Goal: Transaction & Acquisition: Book appointment/travel/reservation

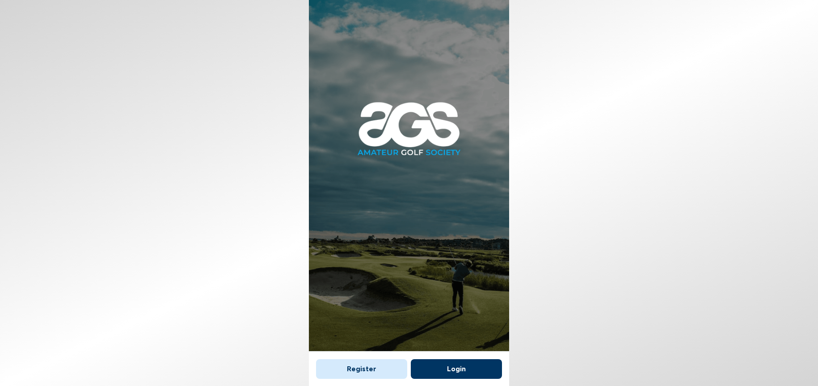
click at [459, 363] on button "Login" at bounding box center [456, 369] width 91 height 20
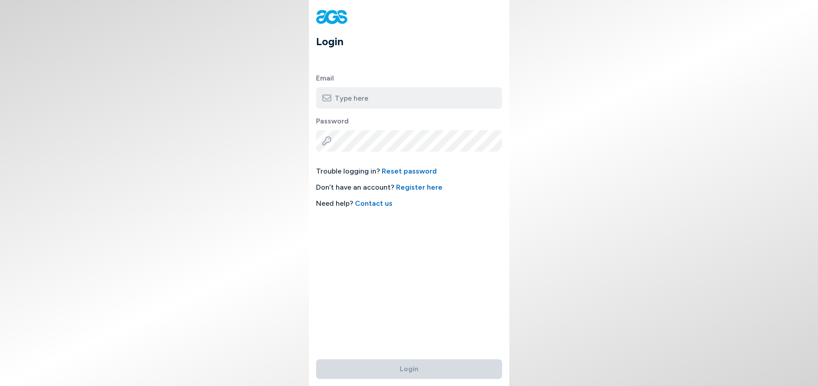
type input "[EMAIL_ADDRESS][DOMAIN_NAME]"
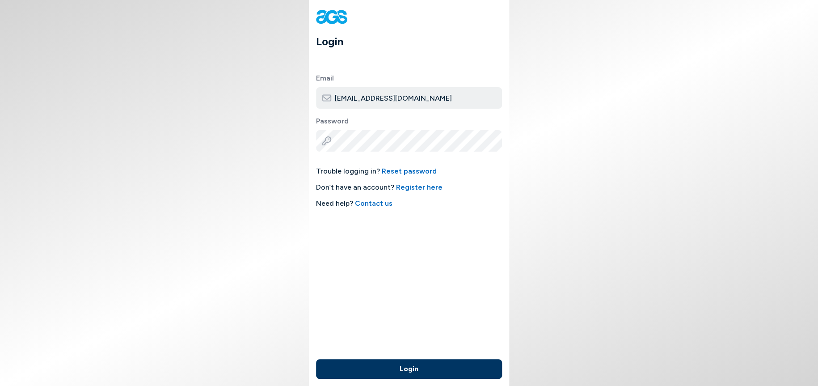
click at [399, 361] on button "Login" at bounding box center [409, 369] width 186 height 20
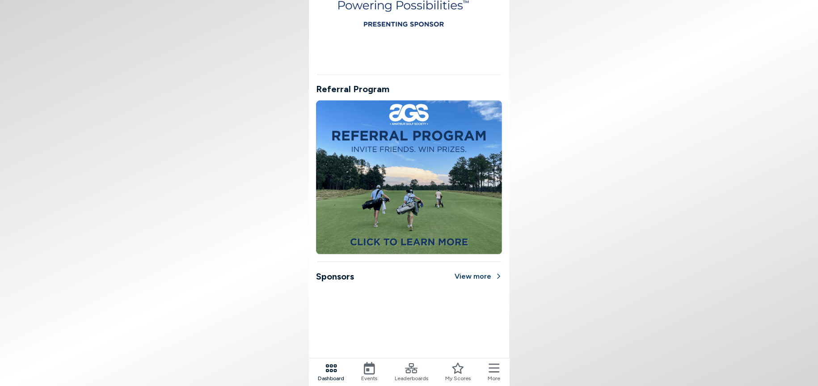
scroll to position [687, 0]
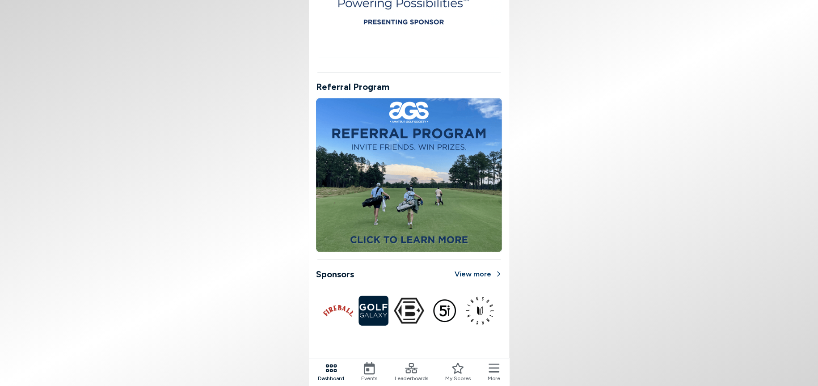
click at [369, 368] on icon at bounding box center [369, 367] width 13 height 13
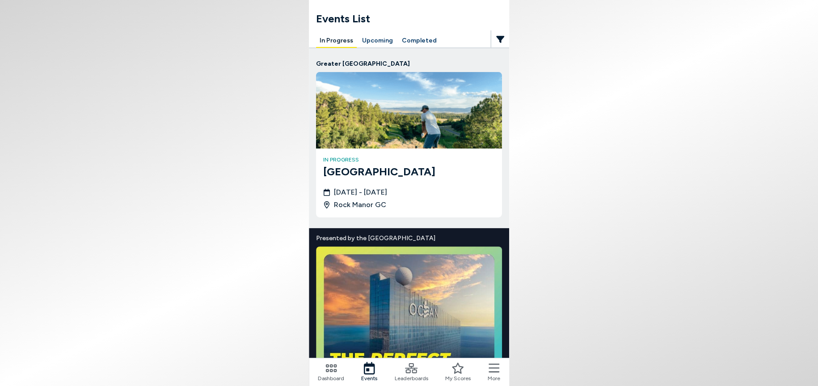
click at [418, 39] on button "Completed" at bounding box center [419, 41] width 42 height 14
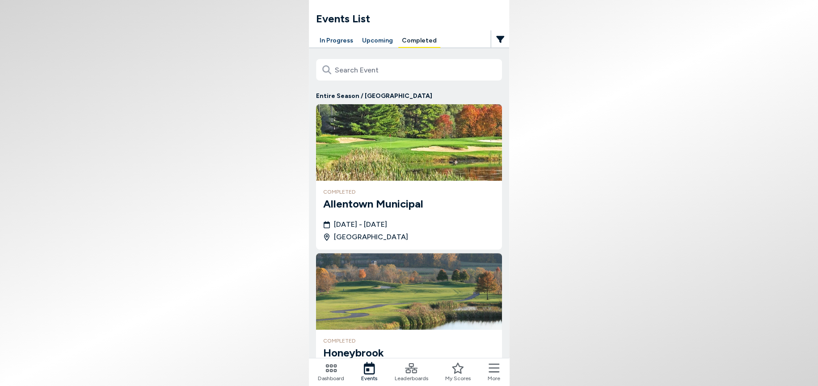
click at [413, 184] on div "completed [GEOGRAPHIC_DATA] [DATE] - [DATE] [GEOGRAPHIC_DATA]" at bounding box center [409, 215] width 186 height 69
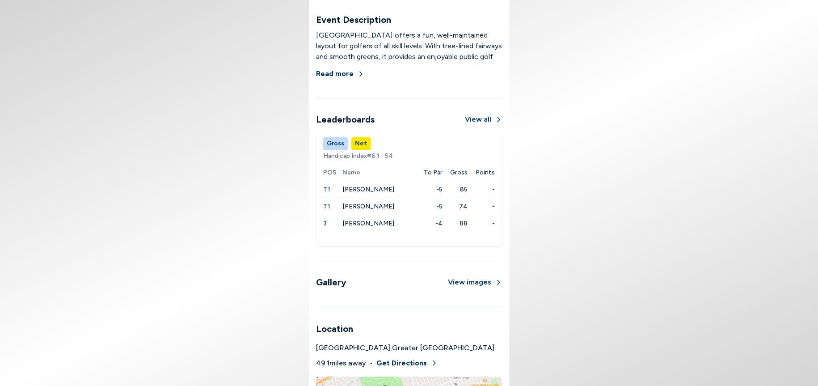
scroll to position [536, 0]
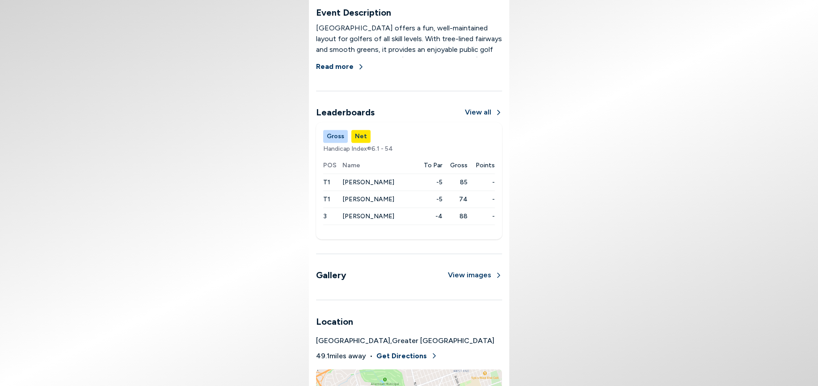
click at [480, 112] on button "View all" at bounding box center [483, 112] width 37 height 11
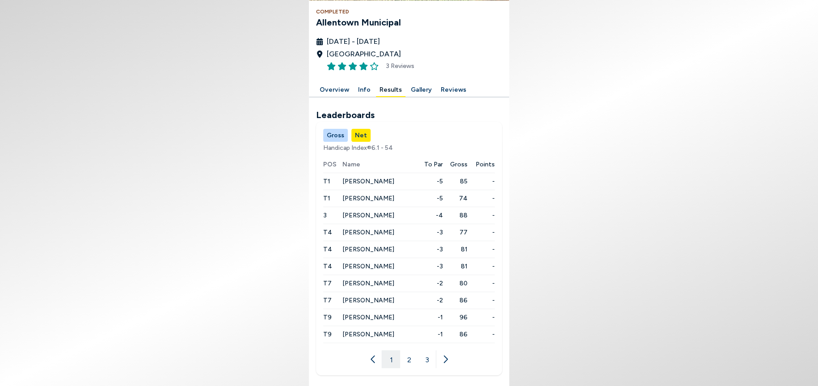
scroll to position [140, 0]
click at [408, 357] on button "2" at bounding box center [409, 358] width 18 height 18
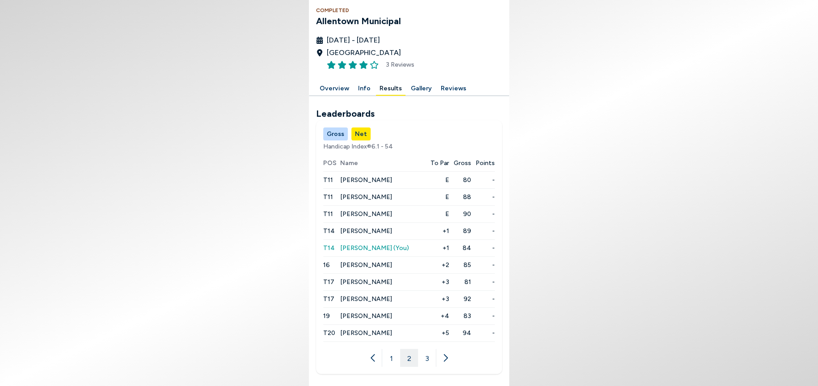
click at [393, 360] on button "1" at bounding box center [391, 358] width 18 height 18
click at [365, 197] on span "[PERSON_NAME]" at bounding box center [368, 197] width 52 height 8
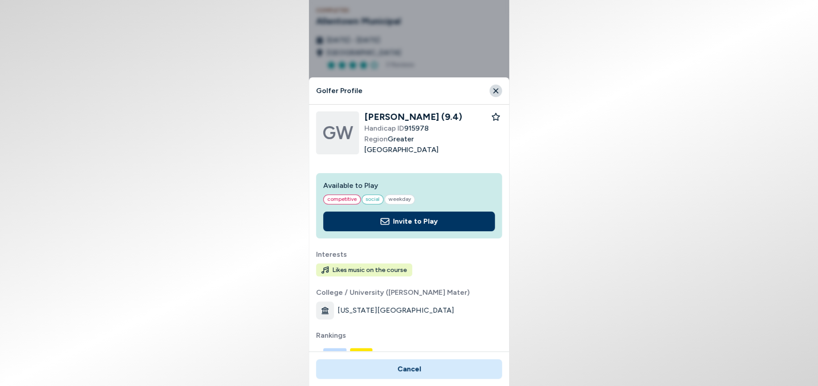
scroll to position [0, 0]
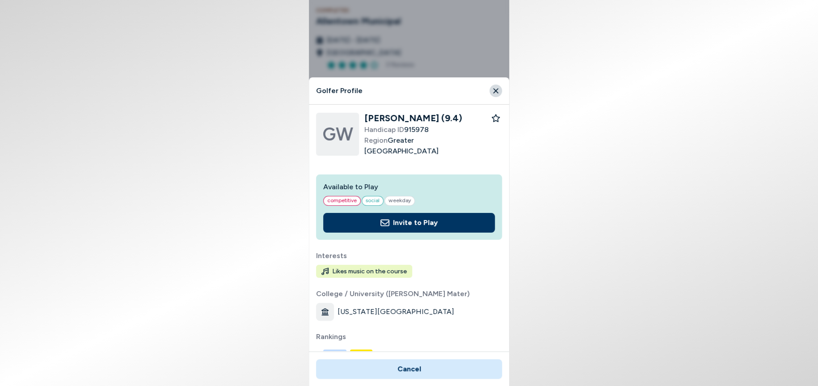
click at [496, 89] on icon "Close" at bounding box center [495, 90] width 5 height 5
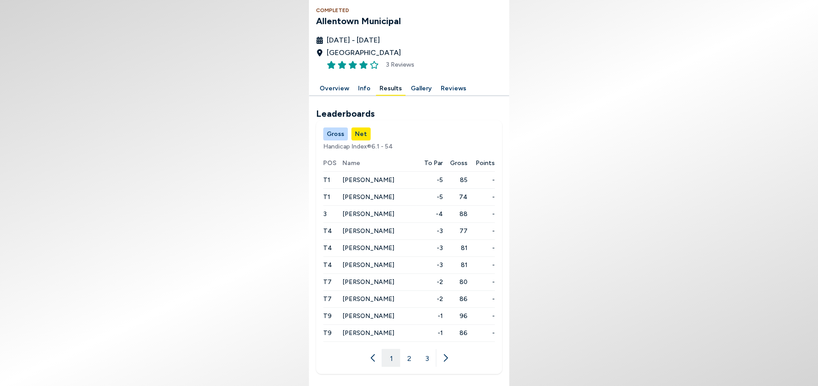
click at [407, 357] on button "2" at bounding box center [409, 358] width 18 height 18
click at [425, 359] on button "3" at bounding box center [427, 358] width 18 height 18
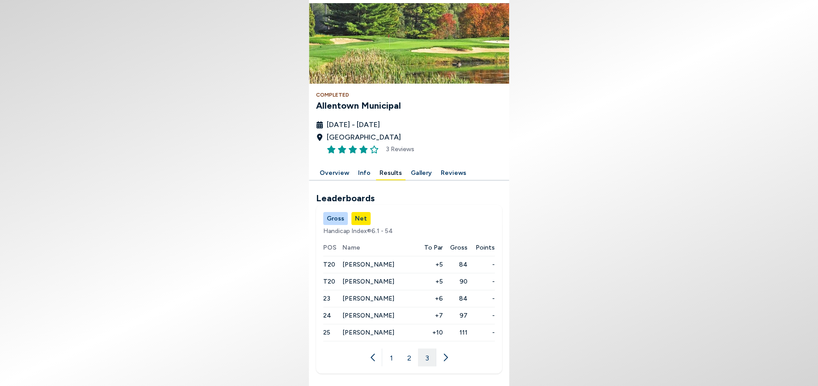
scroll to position [55, 0]
click at [408, 358] on button "2" at bounding box center [409, 358] width 18 height 18
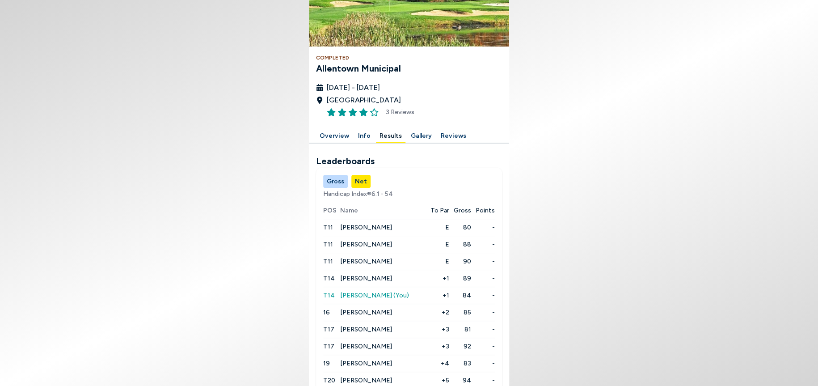
scroll to position [140, 0]
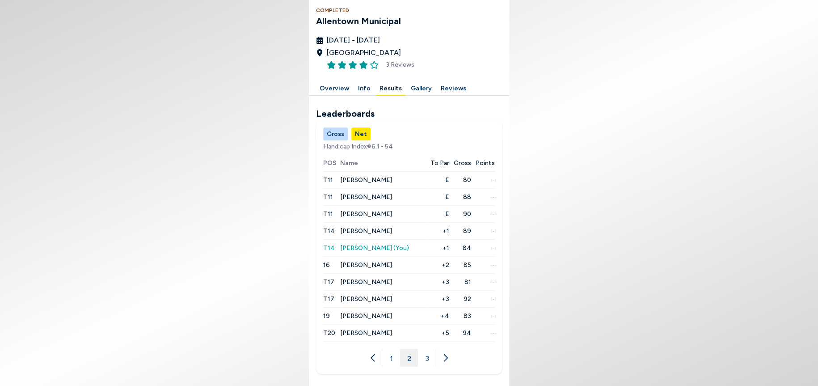
click at [393, 355] on button "1" at bounding box center [391, 358] width 18 height 18
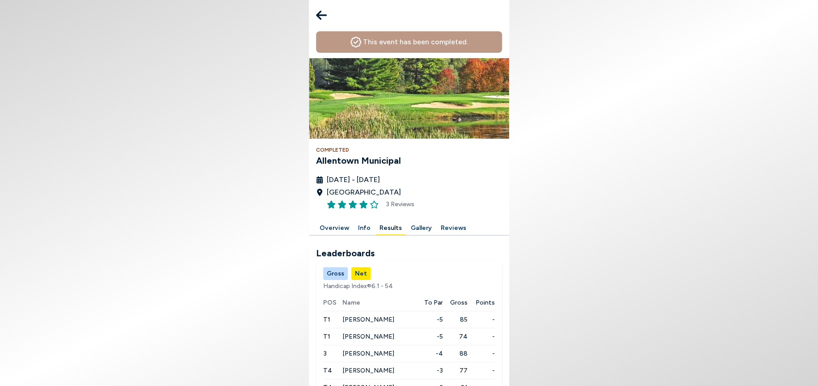
scroll to position [0, 0]
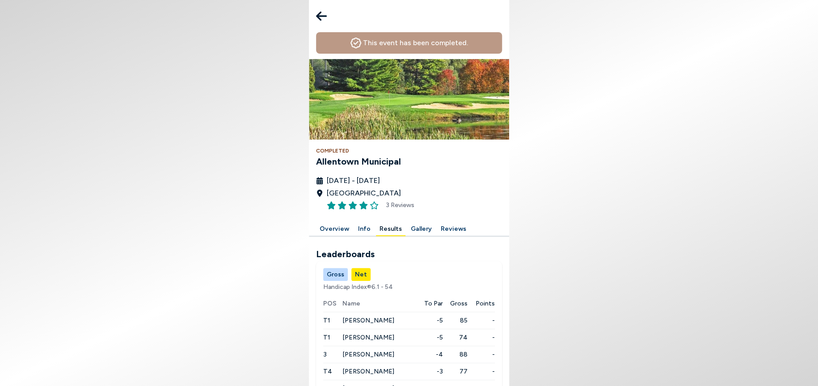
click at [324, 15] on icon at bounding box center [321, 16] width 11 height 18
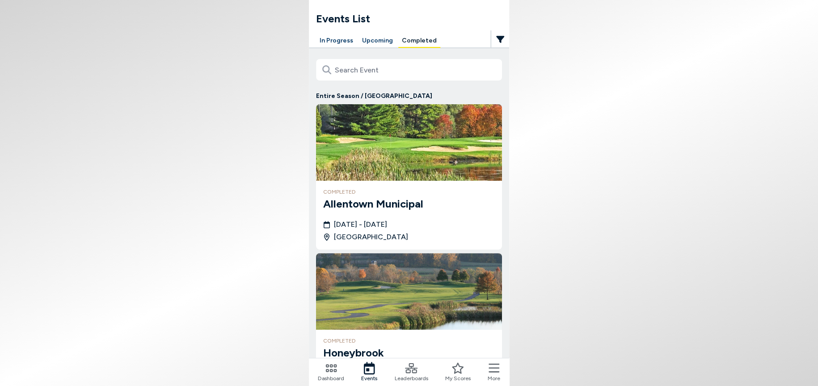
click at [326, 40] on button "In Progress" at bounding box center [336, 41] width 41 height 14
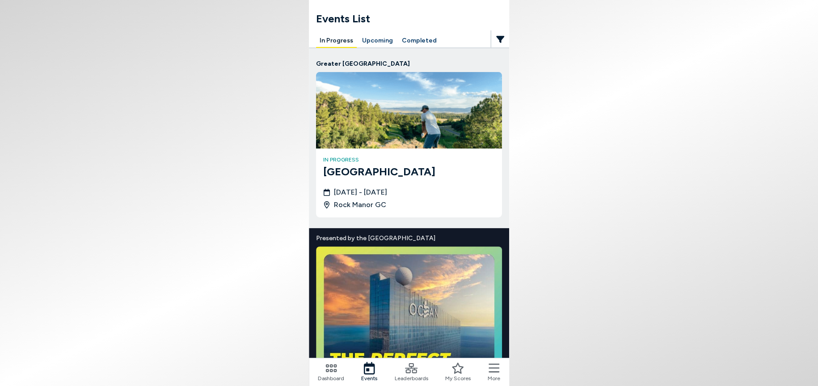
click at [404, 129] on img at bounding box center [409, 110] width 186 height 76
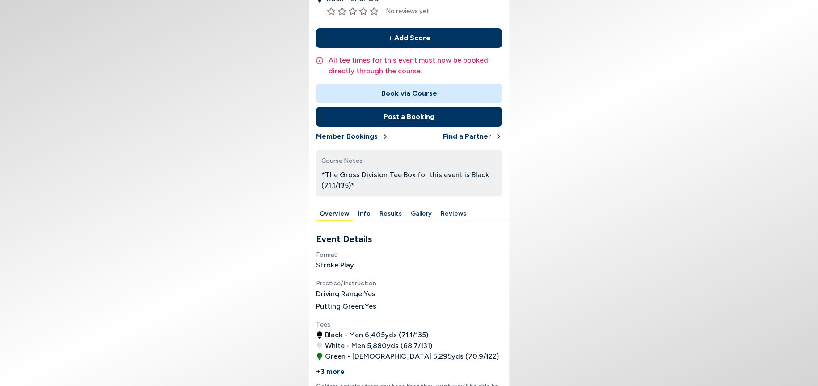
scroll to position [89, 0]
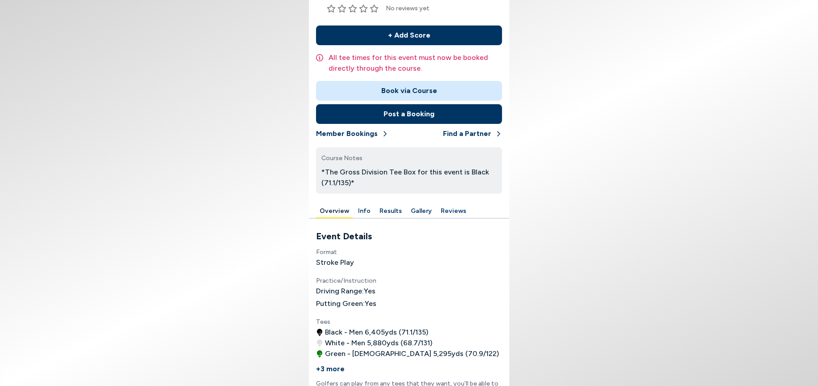
click at [389, 211] on button "Results" at bounding box center [390, 211] width 29 height 14
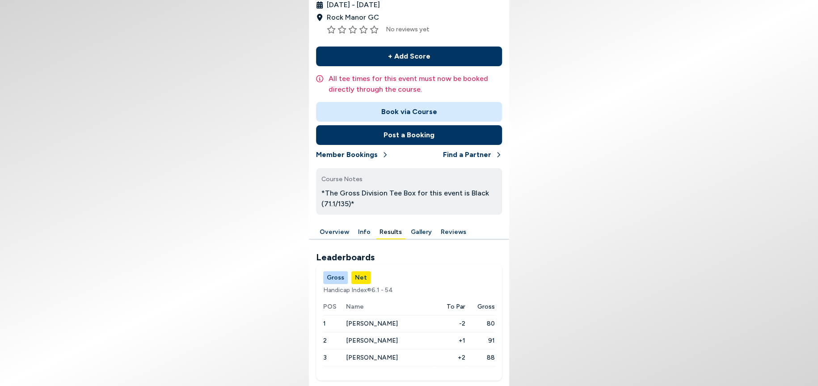
scroll to position [75, 0]
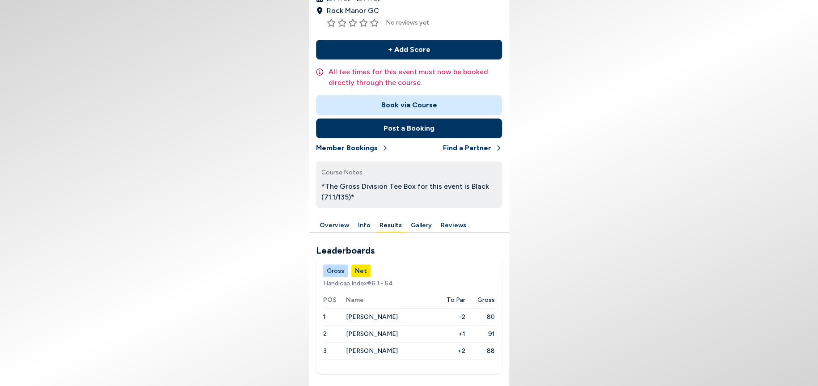
click at [370, 315] on span "[PERSON_NAME]" at bounding box center [372, 317] width 52 height 8
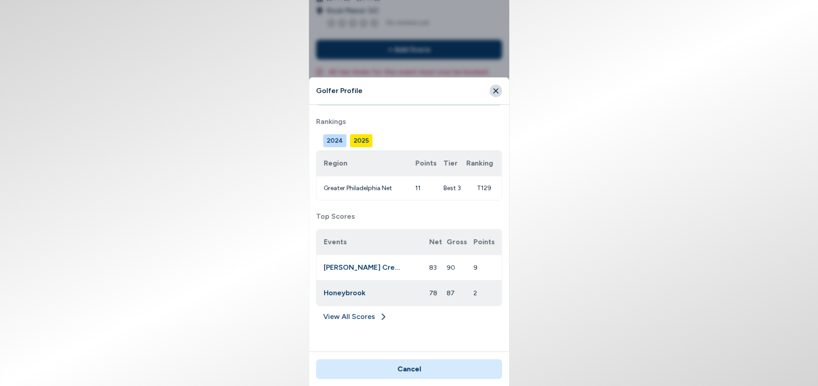
scroll to position [135, 0]
click at [361, 135] on button "2025" at bounding box center [361, 139] width 22 height 13
click at [337, 138] on button "2024" at bounding box center [334, 139] width 23 height 13
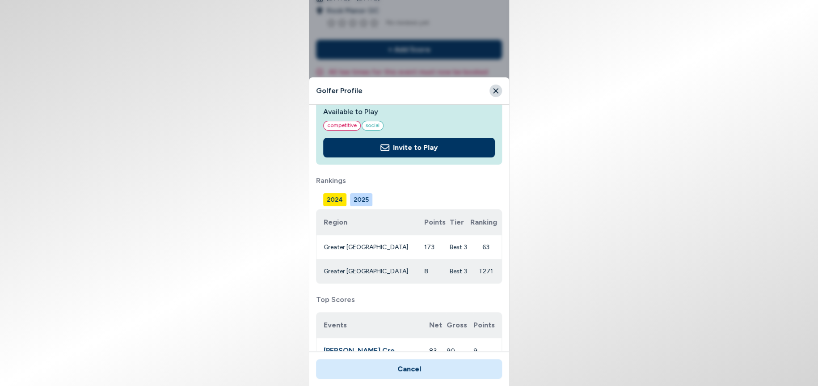
scroll to position [71, 0]
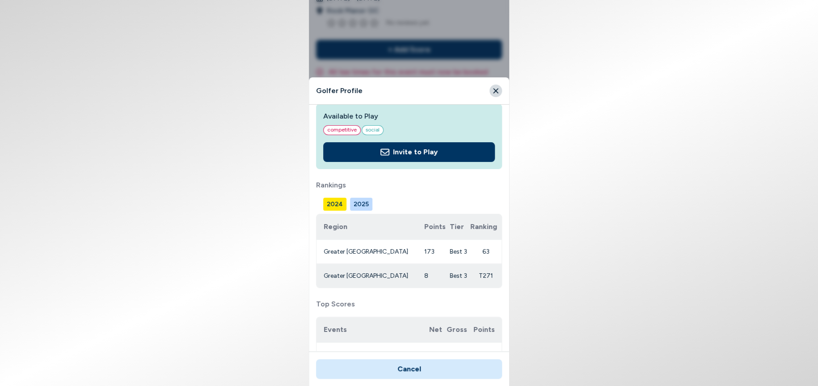
drag, startPoint x: 362, startPoint y: 203, endPoint x: 404, endPoint y: 163, distance: 58.1
click at [363, 203] on button "2025" at bounding box center [361, 203] width 22 height 13
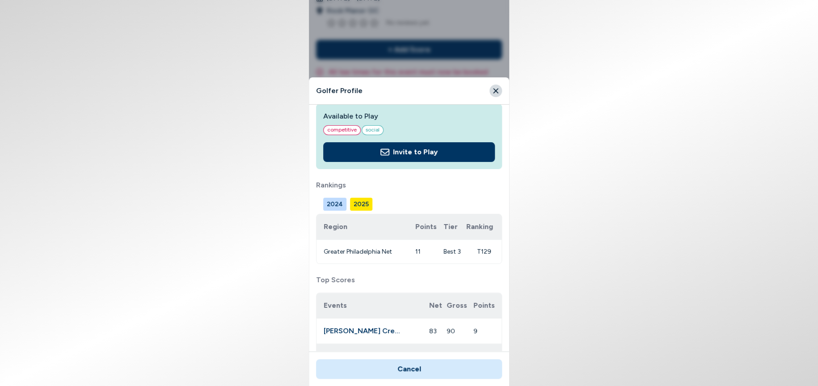
click at [496, 89] on icon "Close" at bounding box center [495, 90] width 5 height 5
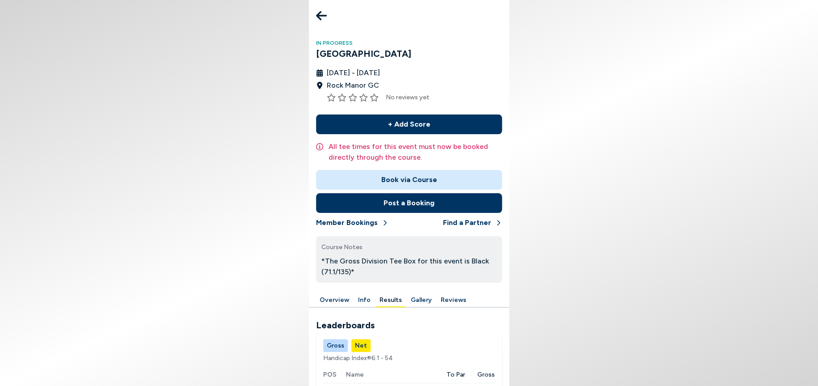
scroll to position [0, 0]
click at [321, 16] on icon at bounding box center [321, 16] width 11 height 9
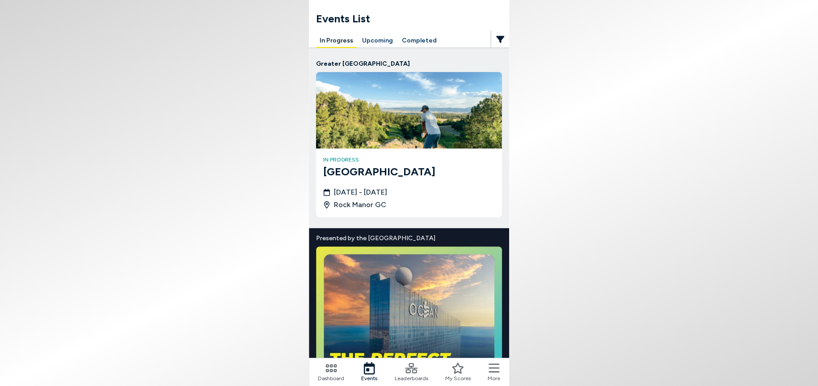
click at [382, 39] on button "Upcoming" at bounding box center [377, 41] width 38 height 14
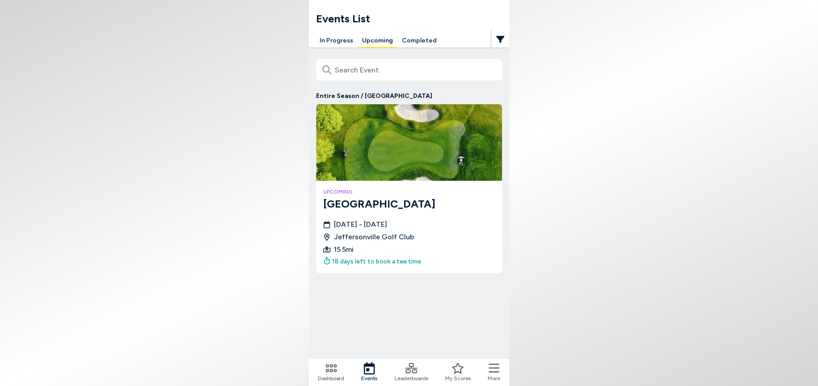
click at [391, 183] on div "upcoming [GEOGRAPHIC_DATA] [DATE] - [DATE] [GEOGRAPHIC_DATA] 15.5 mi 18 days le…" at bounding box center [409, 227] width 186 height 92
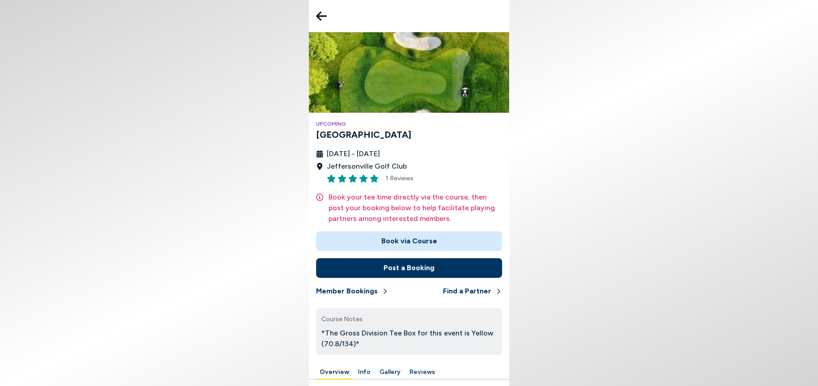
click at [408, 239] on button "Book via Course" at bounding box center [409, 241] width 186 height 20
